Goal: Navigation & Orientation: Find specific page/section

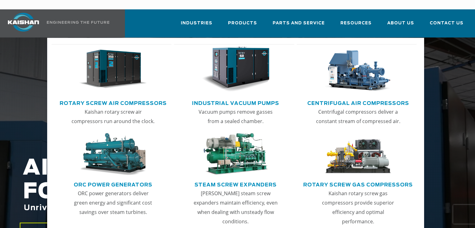
click at [123, 107] on p "Kaishan rotary screw air compressors run around the clock." at bounding box center [113, 116] width 84 height 19
click at [121, 98] on link "Rotary Screw Air Compressors" at bounding box center [113, 102] width 107 height 9
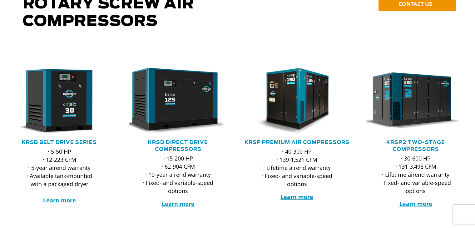
scroll to position [83, 0]
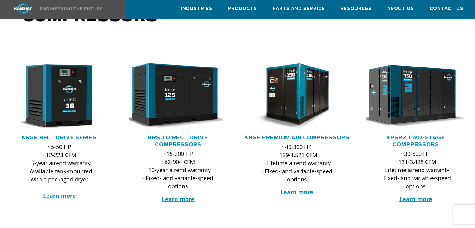
click at [440, 106] on img at bounding box center [411, 96] width 109 height 73
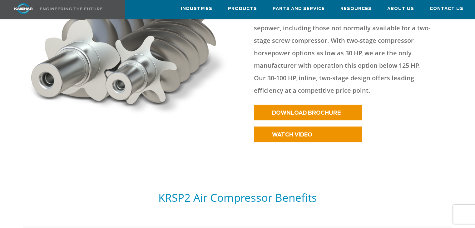
scroll to position [333, 0]
